Goal: Transaction & Acquisition: Obtain resource

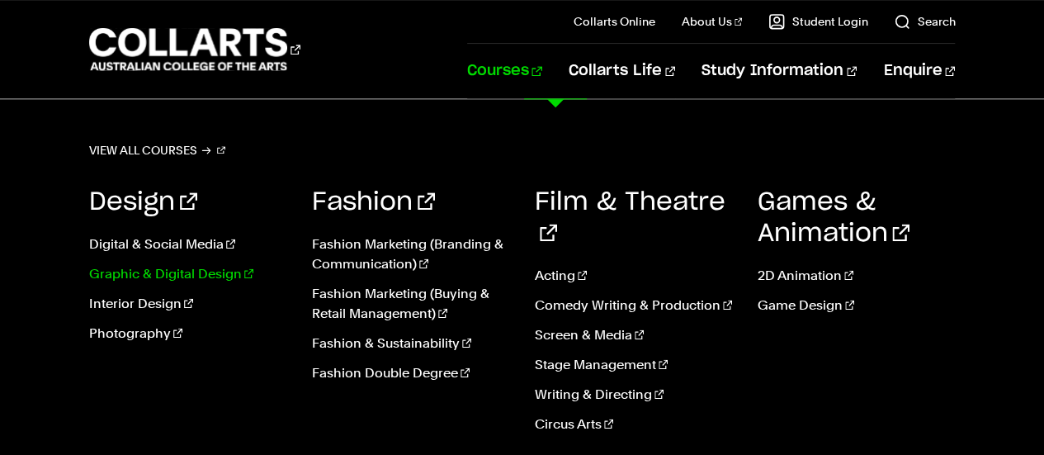
scroll to position [975, 0]
click at [157, 148] on link "View all courses" at bounding box center [157, 150] width 137 height 23
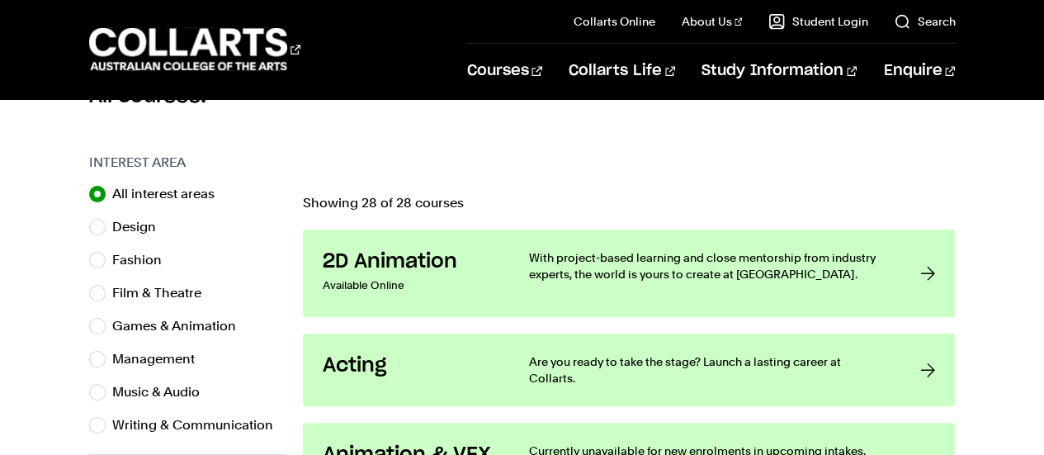
scroll to position [490, 0]
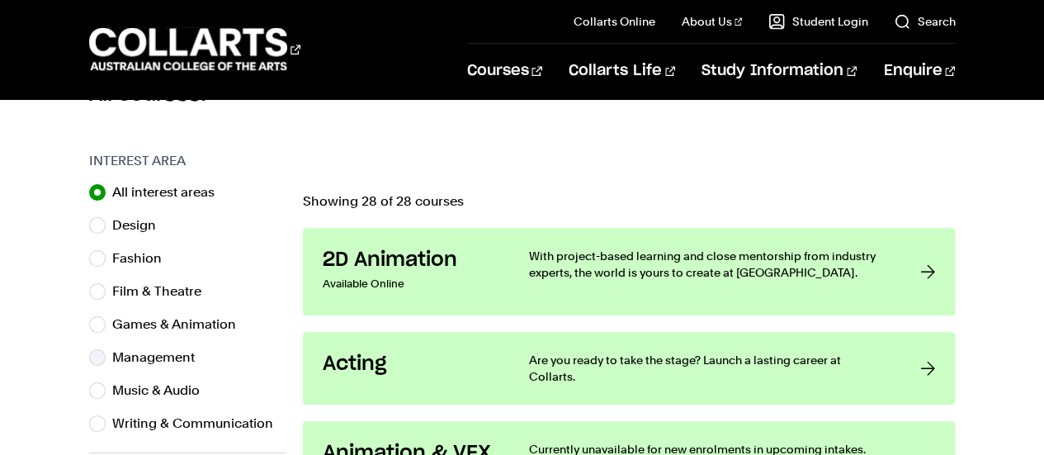
click at [114, 354] on label "Management" at bounding box center [160, 357] width 96 height 23
click at [106, 354] on input "Management" at bounding box center [97, 357] width 16 height 16
radio input "true"
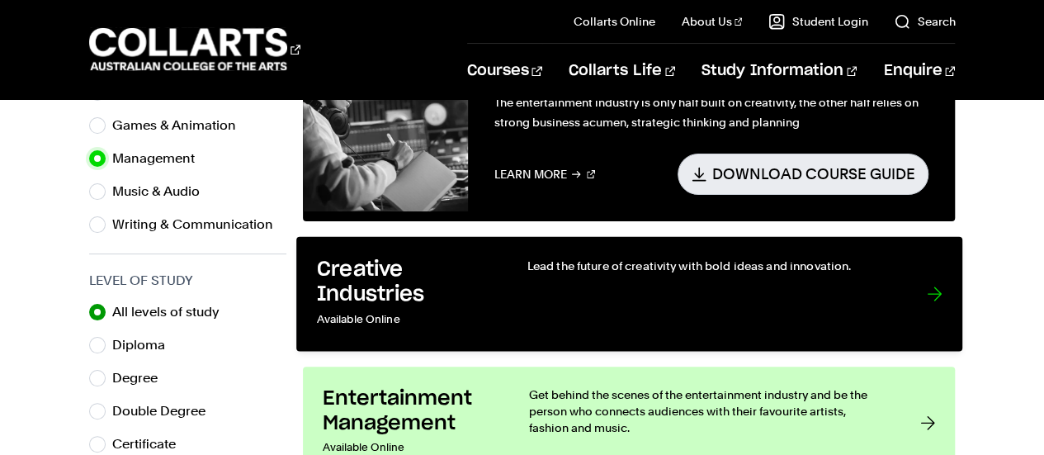
scroll to position [847, 0]
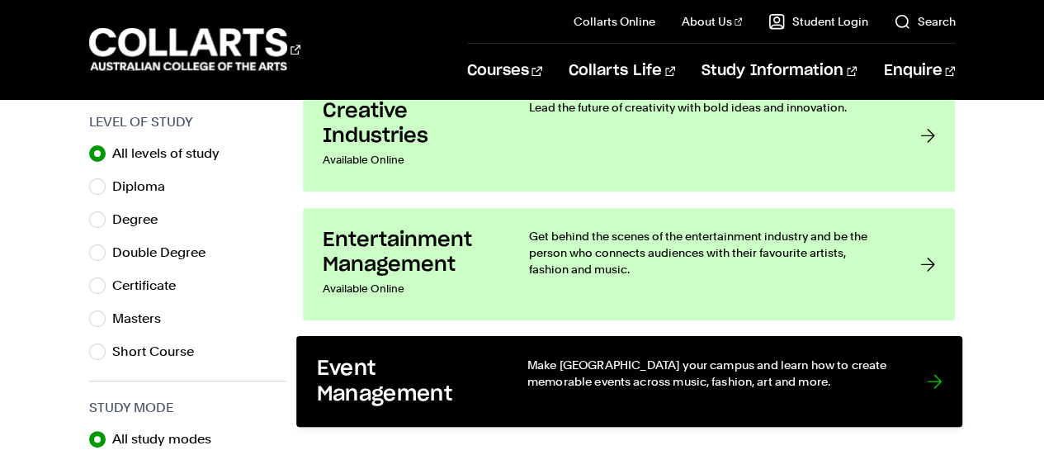
click at [518, 361] on link "Event Management Make Melbourne your campus and learn how to create memorable e…" at bounding box center [629, 381] width 666 height 91
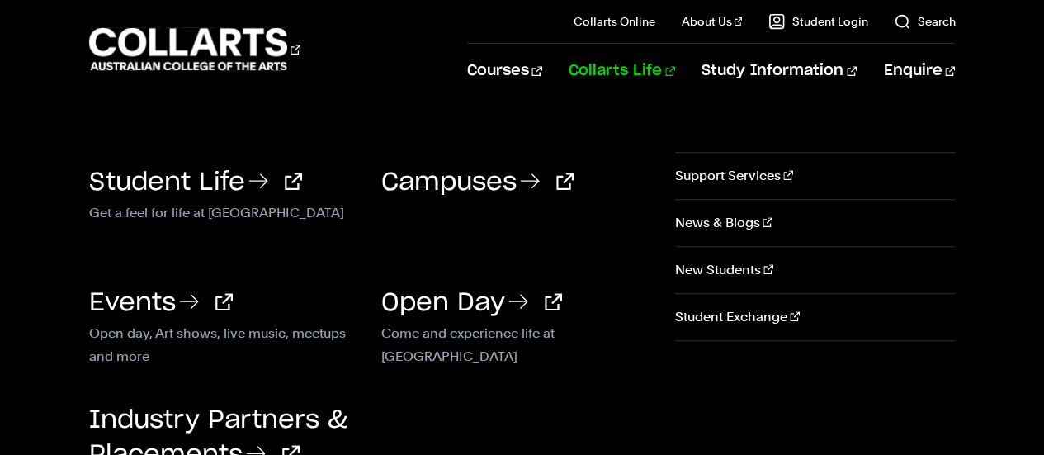
scroll to position [3480, 0]
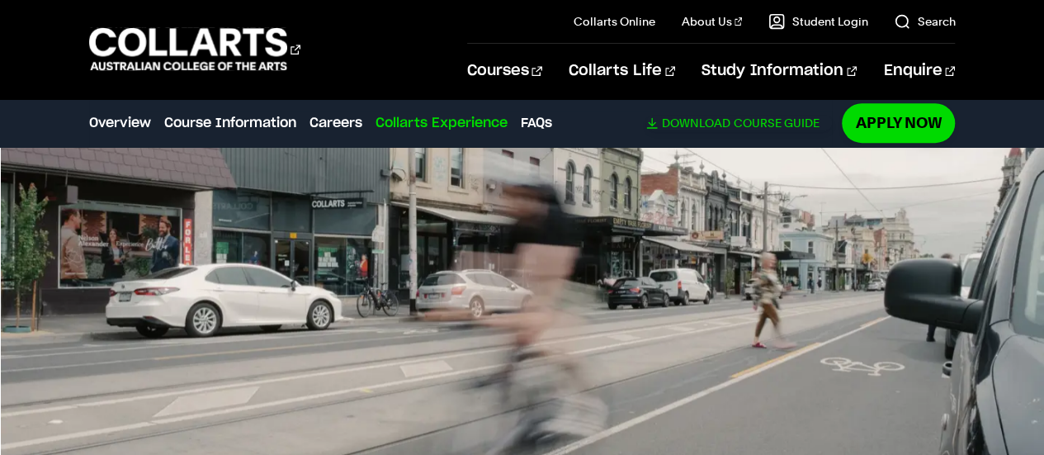
click at [670, 120] on span "Download" at bounding box center [695, 122] width 68 height 15
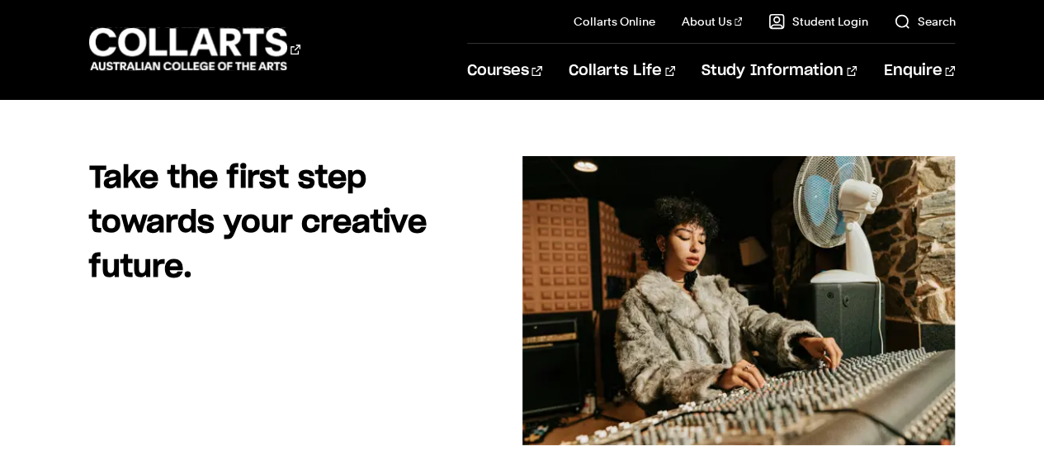
scroll to position [130, 0]
